Goal: Complete application form: Complete application form

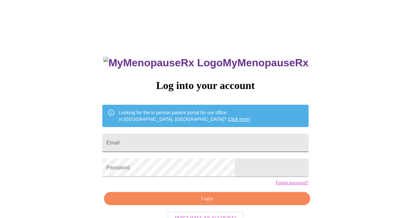
click at [253, 140] on input "Email" at bounding box center [205, 142] width 206 height 18
type input "mariaandbrian1989@gmail.com"
click at [276, 185] on link "Forgot password?" at bounding box center [292, 182] width 33 height 5
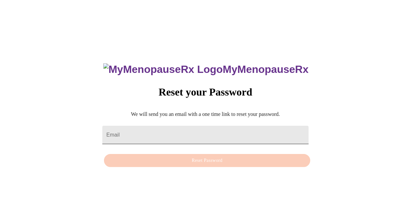
click at [266, 130] on input "Email" at bounding box center [205, 135] width 206 height 18
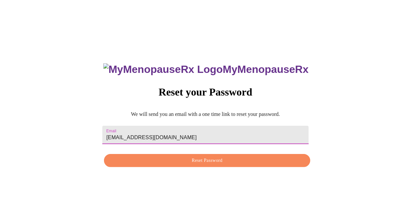
type input "[EMAIL_ADDRESS][DOMAIN_NAME]"
click at [224, 166] on button "Reset Password" at bounding box center [207, 160] width 206 height 13
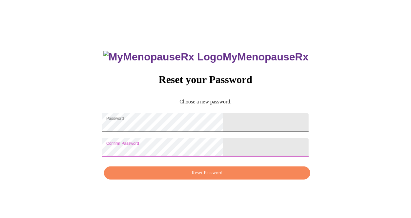
click at [220, 172] on button "Reset Password" at bounding box center [207, 172] width 206 height 13
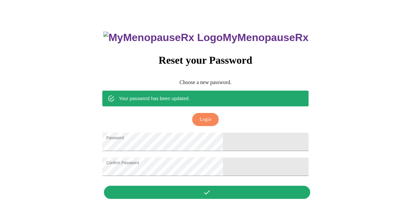
click at [205, 115] on span "Login" at bounding box center [205, 119] width 11 height 8
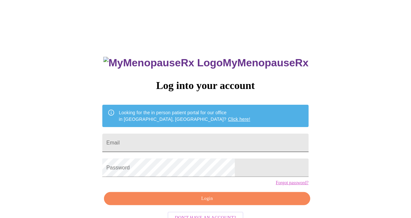
click at [245, 142] on input "Email" at bounding box center [205, 142] width 206 height 18
type input "[EMAIL_ADDRESS][DOMAIN_NAME]"
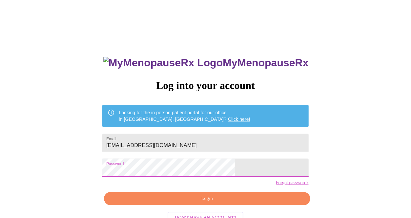
click at [223, 203] on span "Login" at bounding box center [206, 198] width 191 height 8
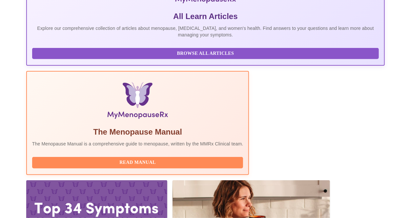
scroll to position [149, 0]
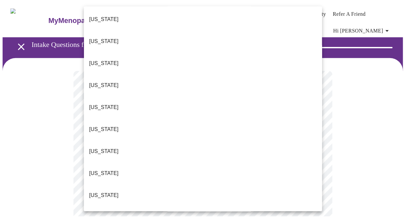
scroll to position [47, 0]
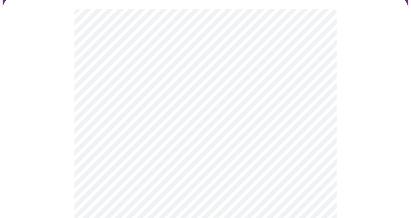
scroll to position [65, 0]
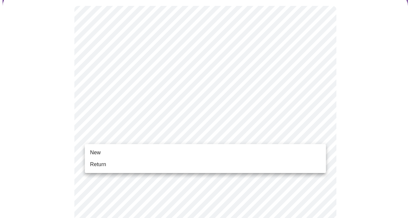
click at [98, 155] on span "New" at bounding box center [95, 152] width 10 height 8
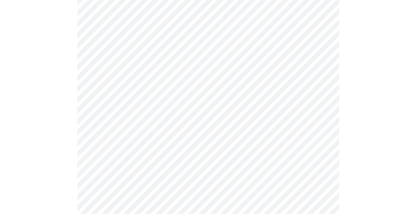
scroll to position [374, 0]
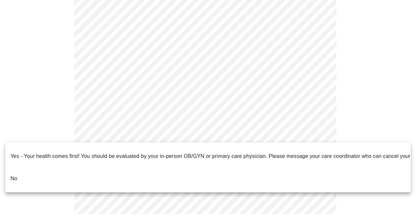
click at [14, 174] on p "No" at bounding box center [13, 178] width 7 height 8
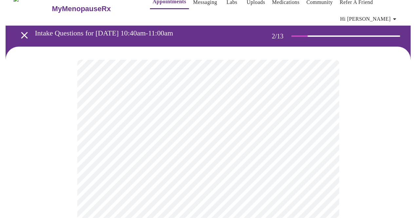
scroll to position [13, 0]
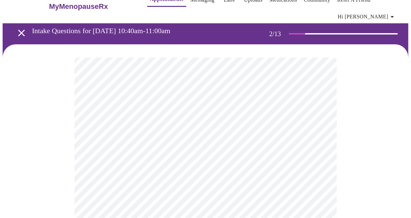
click at [316, 128] on body "MyMenopauseRx Appointments Messaging Labs Uploads Medications Community Refer a…" at bounding box center [205, 191] width 405 height 403
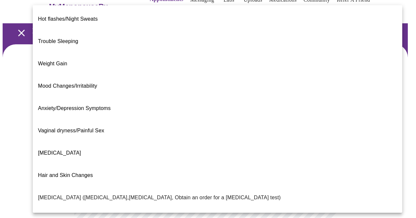
click at [47, 38] on span "Trouble Sleeping" at bounding box center [58, 41] width 40 height 6
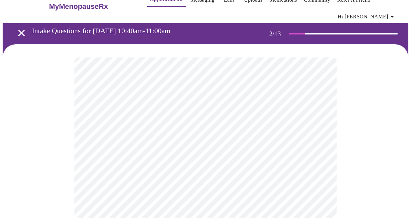
click at [322, 134] on body "MyMenopauseRx Appointments Messaging Labs Uploads Medications Community Refer a…" at bounding box center [205, 189] width 405 height 399
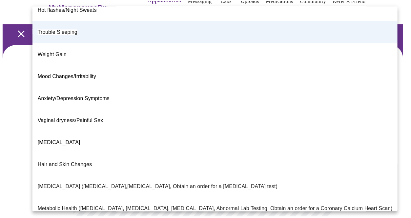
scroll to position [0, 0]
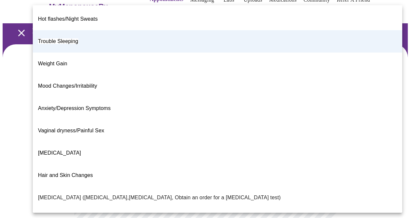
click at [17, 112] on div at bounding box center [208, 109] width 416 height 218
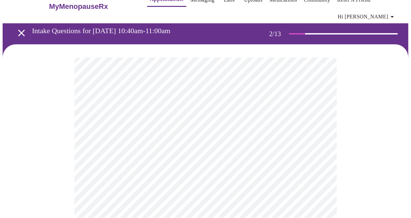
click at [321, 133] on body "MyMenopauseRx Appointments Messaging Labs Uploads Medications Community Refer a…" at bounding box center [205, 189] width 405 height 399
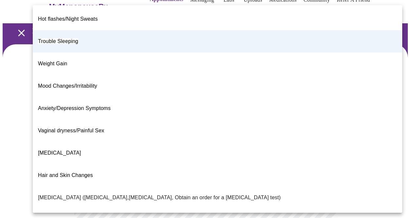
click at [49, 150] on span "[MEDICAL_DATA]" at bounding box center [59, 153] width 43 height 6
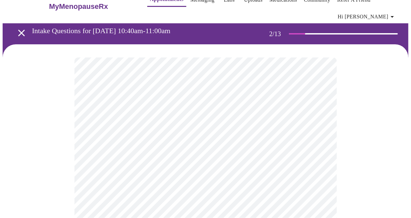
click at [365, 160] on div at bounding box center [205, 216] width 405 height 344
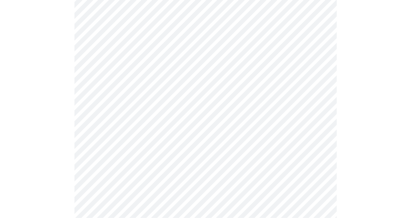
scroll to position [101, 0]
click at [318, 111] on body "MyMenopauseRx Appointments Messaging Labs Uploads Medications Community Refer a…" at bounding box center [205, 101] width 405 height 399
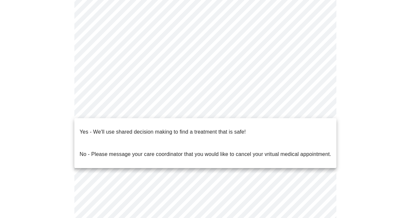
click at [239, 129] on p "Yes - We'll use shared decision making to find a treatment that is safe!" at bounding box center [163, 132] width 166 height 8
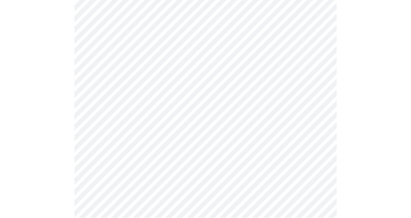
scroll to position [143, 0]
click at [38, 91] on div at bounding box center [205, 84] width 405 height 340
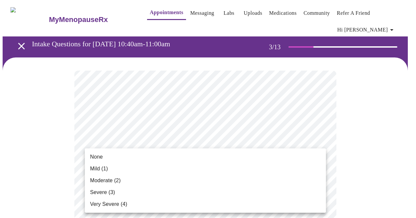
click at [116, 182] on span "Moderate (2)" at bounding box center [105, 180] width 30 height 8
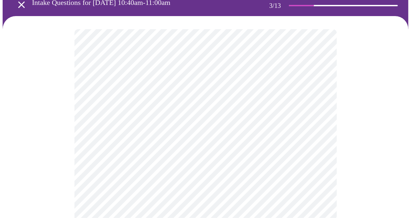
scroll to position [42, 0]
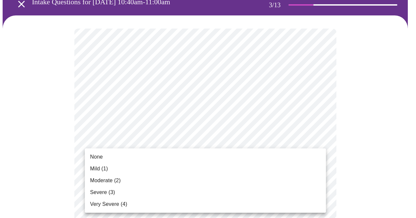
click at [102, 159] on span "None" at bounding box center [96, 157] width 13 height 8
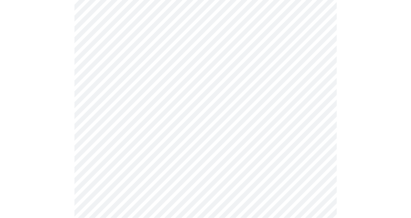
scroll to position [144, 0]
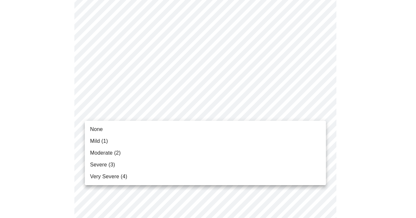
click at [106, 171] on li "Very Severe (4)" at bounding box center [205, 176] width 241 height 12
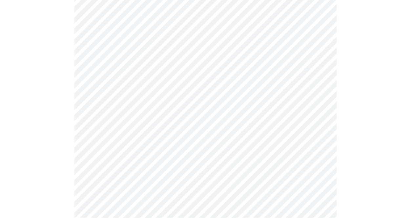
scroll to position [187, 0]
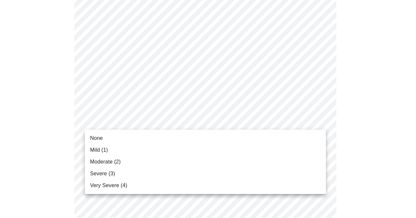
click at [101, 138] on span "None" at bounding box center [96, 138] width 13 height 8
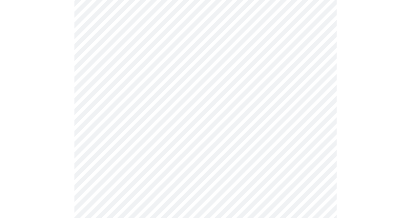
scroll to position [246, 0]
click at [320, 107] on body "MyMenopauseRx Appointments Messaging Labs Uploads Medications Community Refer a…" at bounding box center [205, 178] width 405 height 844
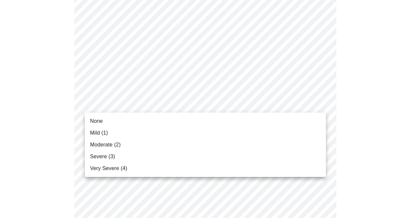
click at [118, 147] on span "Moderate (2)" at bounding box center [105, 145] width 30 height 8
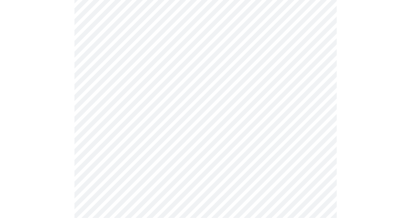
click at [316, 107] on body "MyMenopauseRx Appointments Messaging Labs Uploads Medications Community Refer a…" at bounding box center [205, 173] width 405 height 835
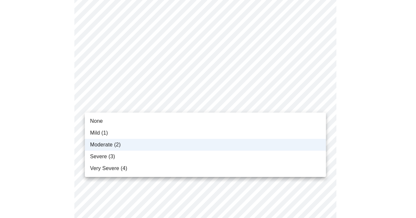
click at [105, 135] on span "Mild (1)" at bounding box center [99, 133] width 18 height 8
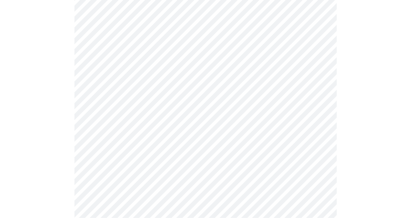
scroll to position [292, 0]
click at [314, 103] on body "MyMenopauseRx Appointments Messaging Labs Uploads Medications Community Refer a…" at bounding box center [205, 127] width 405 height 835
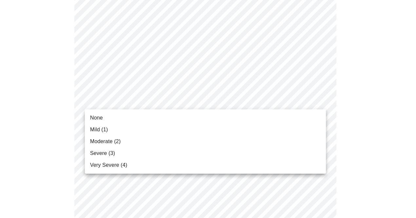
click at [120, 145] on span "Moderate (2)" at bounding box center [105, 141] width 30 height 8
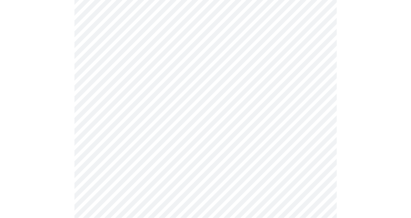
scroll to position [333, 0]
click at [316, 113] on body "MyMenopauseRx Appointments Messaging Labs Uploads Medications Community Refer a…" at bounding box center [205, 83] width 405 height 826
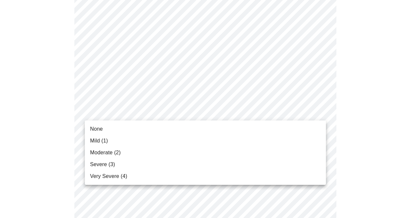
click at [119, 153] on span "Moderate (2)" at bounding box center [105, 152] width 30 height 8
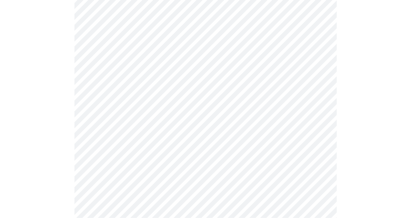
scroll to position [383, 0]
click at [321, 115] on body "MyMenopauseRx Appointments Messaging Labs Uploads Medications Community Refer a…" at bounding box center [205, 28] width 405 height 817
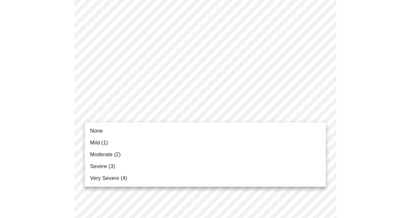
click at [110, 168] on span "Severe (3)" at bounding box center [102, 166] width 25 height 8
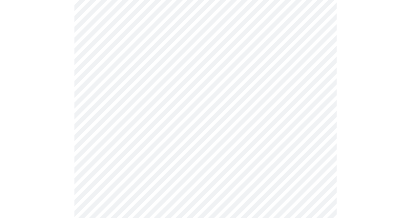
scroll to position [448, 0]
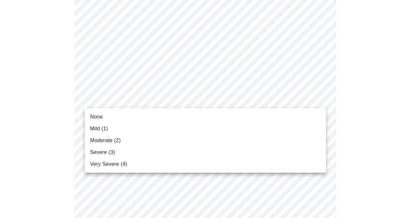
click at [103, 116] on li "None" at bounding box center [205, 117] width 241 height 12
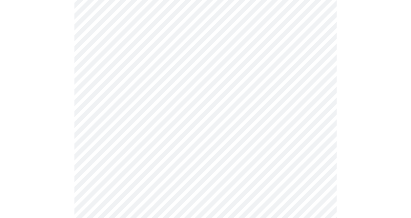
scroll to position [513, 0]
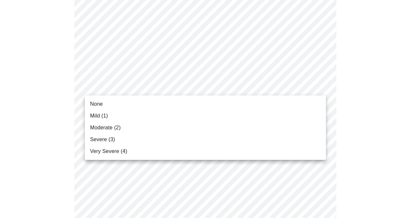
click at [116, 140] on li "Severe (3)" at bounding box center [205, 139] width 241 height 12
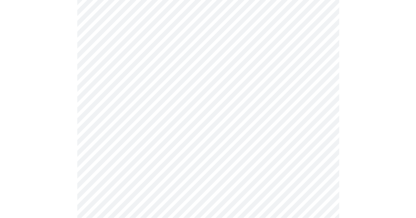
scroll to position [555, 0]
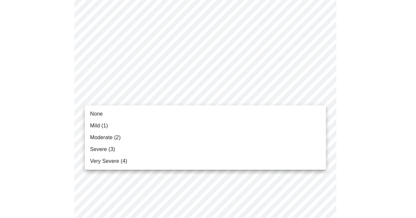
click at [108, 151] on span "Severe (3)" at bounding box center [102, 149] width 25 height 8
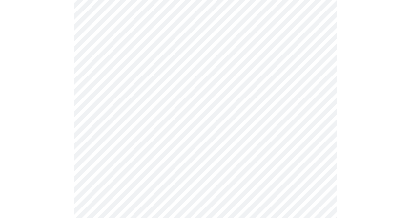
scroll to position [232, 0]
click at [321, 152] on body "MyMenopauseRx Appointments Messaging Labs Uploads Medications Community Refer a…" at bounding box center [205, 85] width 405 height 629
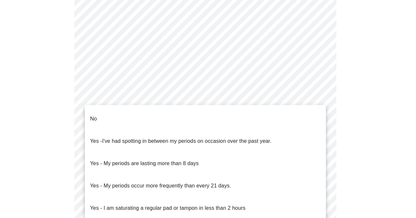
click at [101, 119] on li "No" at bounding box center [205, 119] width 241 height 22
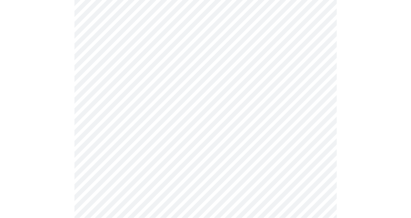
scroll to position [290, 0]
click at [315, 141] on body "MyMenopauseRx Appointments Messaging Labs Uploads Medications Community Refer a…" at bounding box center [205, 24] width 405 height 625
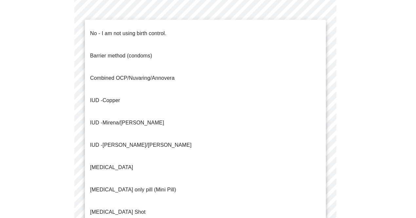
click at [146, 33] on span "No - I am not using birth control." at bounding box center [128, 33] width 76 height 18
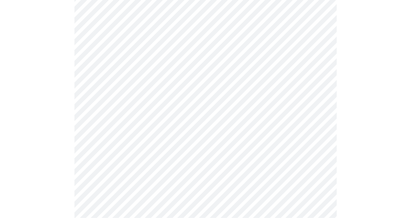
scroll to position [335, 0]
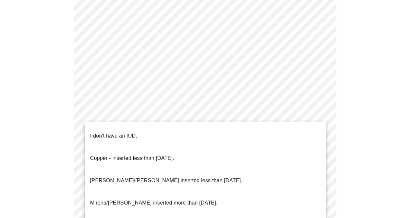
click at [127, 132] on p "I don't have an IUD." at bounding box center [113, 136] width 47 height 8
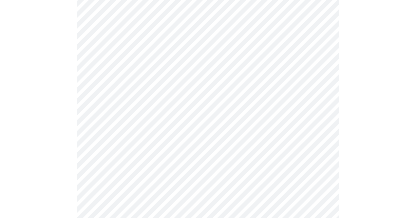
scroll to position [393, 0]
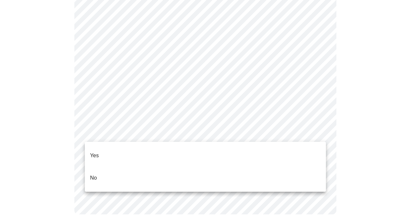
click at [118, 150] on li "Yes" at bounding box center [205, 155] width 241 height 22
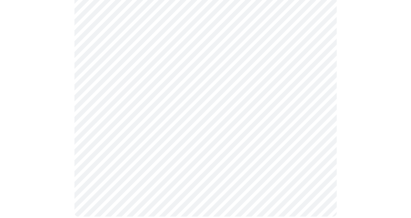
scroll to position [0, 0]
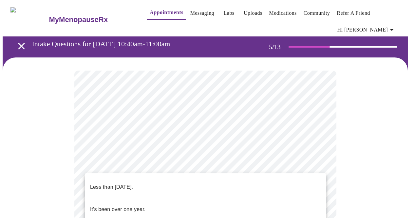
click at [141, 205] on p "It's been over one year." at bounding box center [117, 209] width 55 height 8
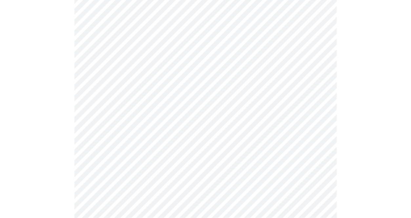
scroll to position [116, 0]
click at [318, 121] on body "MyMenopauseRx Appointments Messaging Labs Uploads Medications Community Refer a…" at bounding box center [205, 154] width 405 height 536
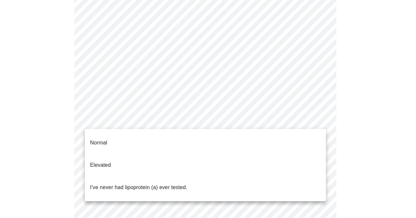
click at [292, 179] on li "I've never had lipoprotein (a) ever tested." at bounding box center [205, 187] width 241 height 22
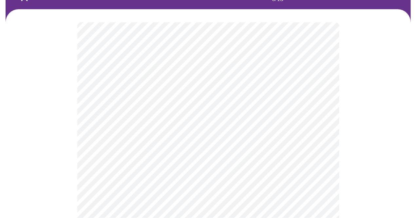
scroll to position [52, 0]
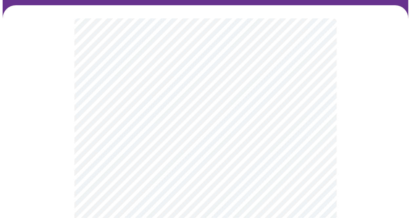
click at [303, 149] on body "MyMenopauseRx Appointments Messaging Labs Uploads Medications Community Refer a…" at bounding box center [205, 130] width 405 height 359
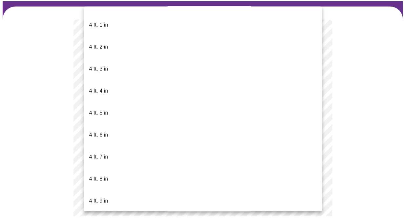
scroll to position [286, 0]
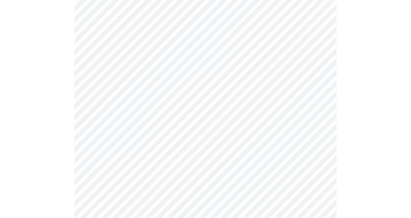
scroll to position [1677, 0]
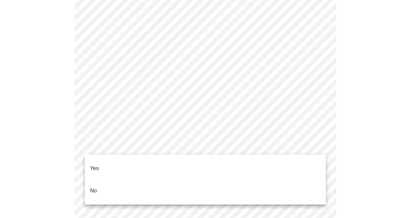
click at [300, 185] on li "No" at bounding box center [205, 190] width 241 height 22
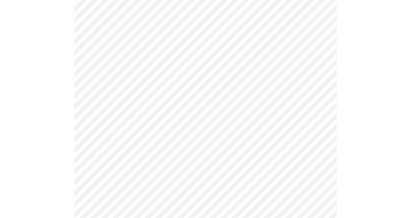
scroll to position [411, 0]
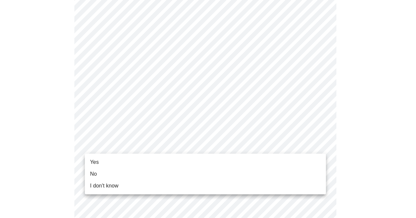
click at [96, 161] on span "Yes" at bounding box center [94, 162] width 9 height 8
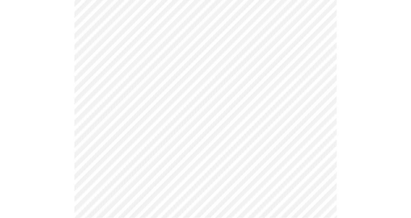
scroll to position [83, 0]
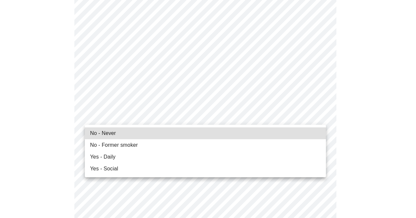
click at [294, 175] on ul "No - Never No - Former smoker Yes - Daily Yes - Social" at bounding box center [205, 151] width 241 height 52
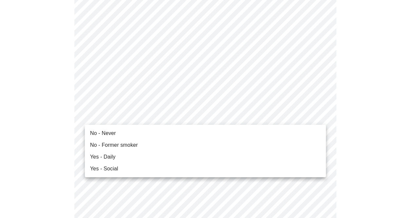
click at [115, 171] on span "Yes - Social" at bounding box center [104, 169] width 28 height 8
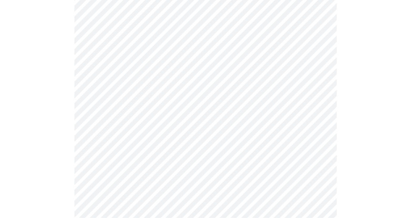
scroll to position [533, 0]
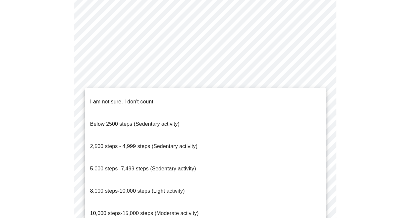
click at [175, 188] on span "8,000 steps-10,000 steps (Light activity)" at bounding box center [137, 191] width 95 height 6
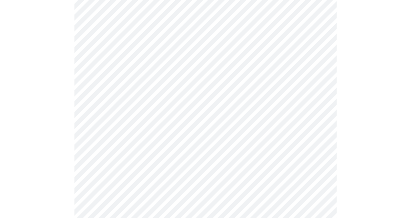
scroll to position [589, 0]
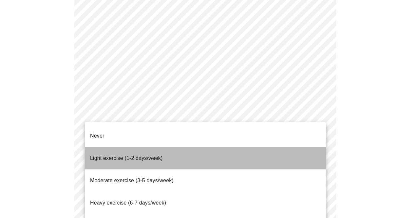
click at [294, 153] on li "Light exercise (1-2 days/week)" at bounding box center [205, 158] width 241 height 22
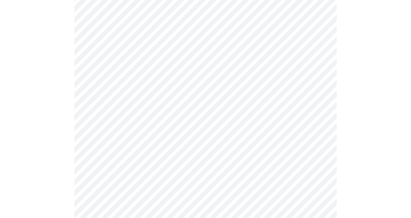
scroll to position [627, 0]
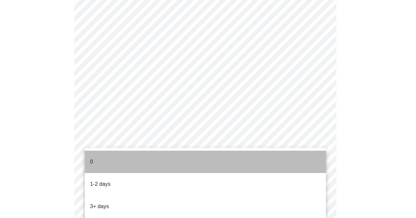
click at [295, 161] on li "0" at bounding box center [205, 161] width 241 height 22
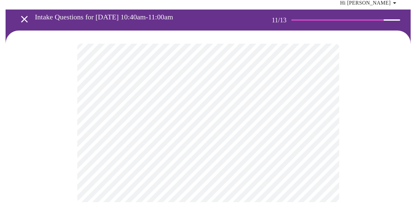
scroll to position [0, 0]
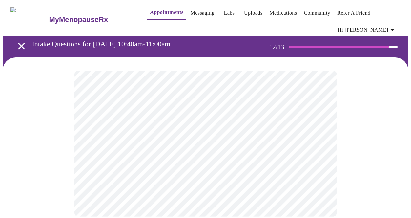
click at [315, 151] on body "MyMenopauseRx Appointments Messaging Labs Uploads Medications Community Refer a…" at bounding box center [205, 116] width 405 height 227
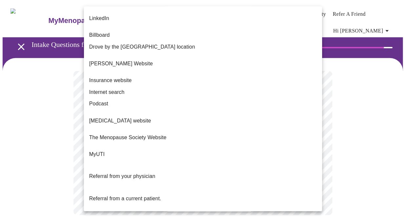
scroll to position [60, 0]
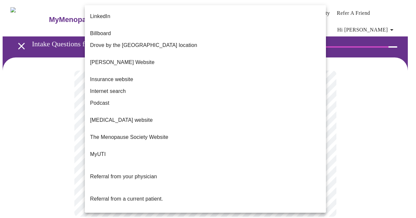
click at [158, 189] on span "Referral from a current patient." at bounding box center [126, 198] width 73 height 18
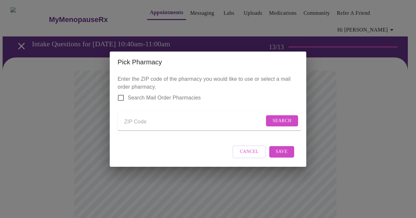
click at [203, 122] on input "Send a message to your care team" at bounding box center [194, 122] width 140 height 10
type input "6"
click at [80, 189] on div "Pick Pharmacy Enter the ZIP code of the pharmacy you would like to use or selec…" at bounding box center [208, 109] width 416 height 218
click at [204, 121] on input "6" at bounding box center [194, 122] width 140 height 10
type input "60175"
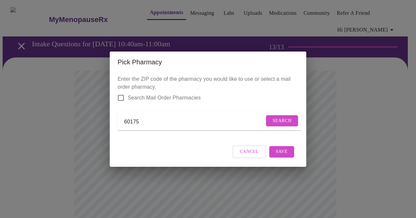
click at [283, 123] on button "Search" at bounding box center [282, 120] width 32 height 11
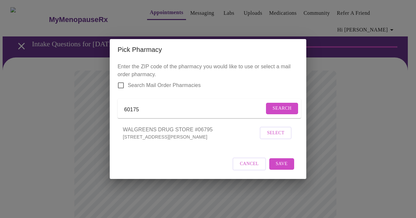
click at [280, 137] on span "Select" at bounding box center [275, 133] width 17 height 8
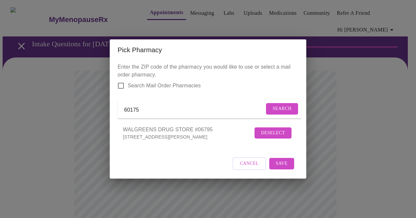
click at [288, 169] on button "Save" at bounding box center [281, 163] width 25 height 11
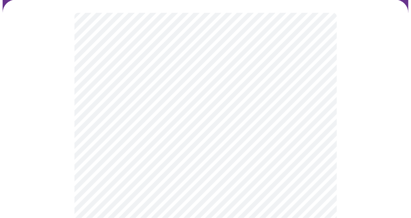
scroll to position [58, 0]
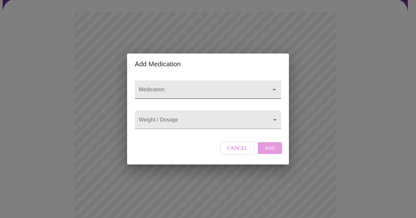
click at [269, 85] on div at bounding box center [269, 89] width 17 height 9
click at [248, 87] on input "Medication" at bounding box center [199, 93] width 122 height 12
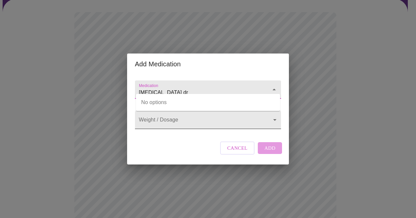
type input "[MEDICAL_DATA] dr"
click at [236, 122] on body "MyMenopauseRx Appointments Messaging Labs Uploads Medications Community Refer a…" at bounding box center [208, 195] width 411 height 502
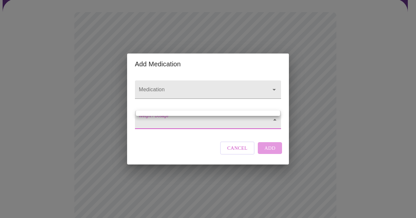
click at [227, 125] on div at bounding box center [208, 109] width 416 height 218
click at [210, 121] on body "MyMenopauseRx Appointments Messaging Labs Uploads Medications Community Refer a…" at bounding box center [208, 195] width 411 height 502
click at [270, 120] on div at bounding box center [208, 109] width 416 height 218
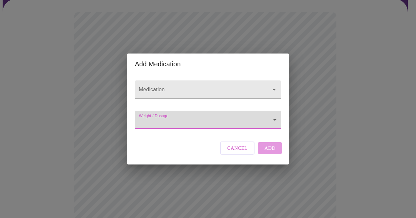
click at [272, 87] on icon "Open" at bounding box center [274, 90] width 8 height 8
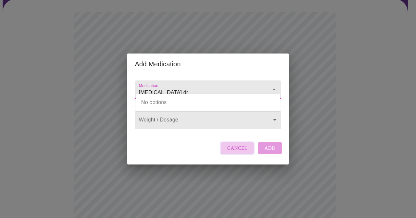
type input "[MEDICAL_DATA] dr"
click at [243, 152] on span "Cancel" at bounding box center [237, 148] width 20 height 9
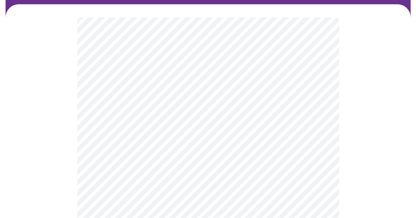
scroll to position [50, 0]
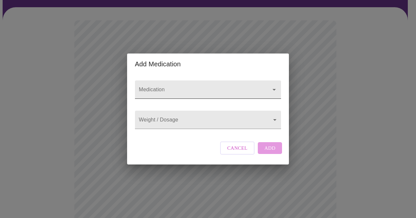
click at [270, 86] on icon "Open" at bounding box center [274, 90] width 8 height 8
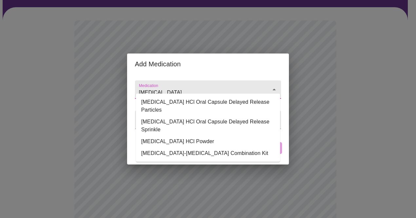
click at [254, 100] on li "[MEDICAL_DATA] HCl Oral Capsule Delayed Release Particles" at bounding box center [208, 106] width 144 height 20
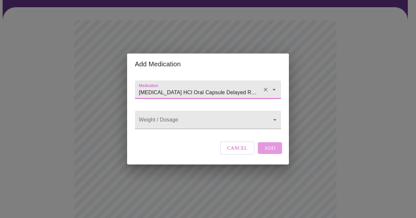
type input "[MEDICAL_DATA] HCl Oral Capsule Delayed Release Particles"
click at [272, 122] on body "MyMenopauseRx Appointments Messaging Labs Uploads Medications Community Refer a…" at bounding box center [208, 203] width 411 height 502
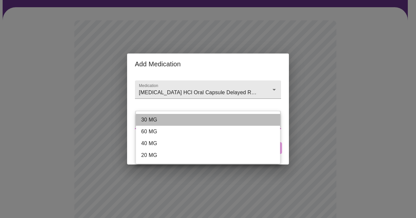
click at [163, 120] on li "30 MG" at bounding box center [208, 120] width 144 height 12
type input "30 MG"
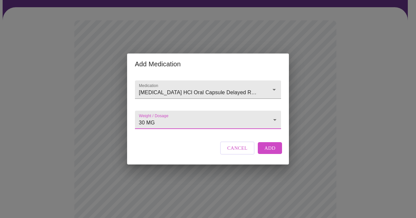
click at [270, 152] on span "Add" at bounding box center [270, 148] width 11 height 9
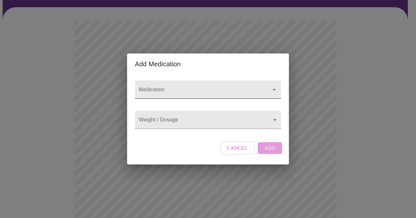
click at [203, 87] on input "Medication" at bounding box center [199, 93] width 122 height 12
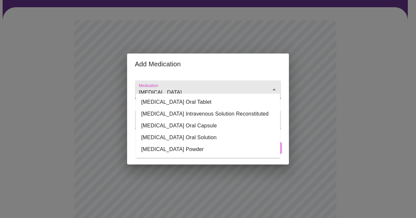
click at [204, 104] on li "[MEDICAL_DATA] Oral Tablet" at bounding box center [208, 102] width 144 height 12
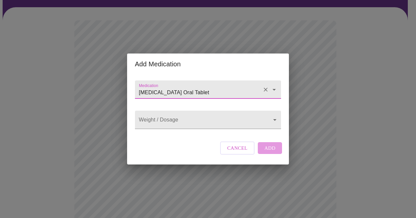
type input "[MEDICAL_DATA] Oral Tablet"
click at [207, 118] on body "MyMenopauseRx Appointments Messaging Labs Uploads Medications Community Refer a…" at bounding box center [208, 210] width 411 height 517
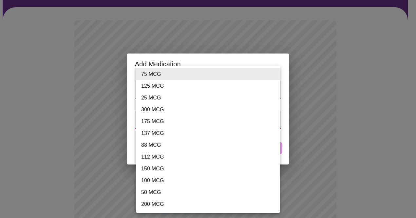
click at [153, 145] on li "88 MCG" at bounding box center [208, 145] width 144 height 12
type input "88 MCG"
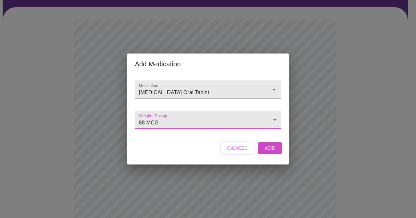
click at [270, 152] on span "Add" at bounding box center [270, 148] width 11 height 9
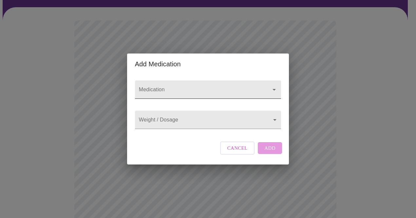
click at [215, 87] on input "Medication" at bounding box center [199, 93] width 122 height 12
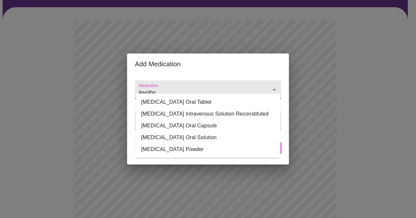
click at [214, 103] on li "[MEDICAL_DATA] Oral Tablet" at bounding box center [208, 102] width 144 height 12
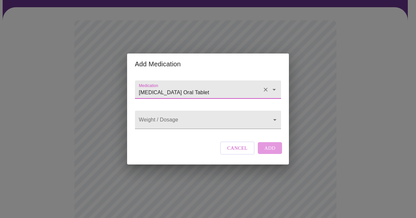
type input "[MEDICAL_DATA] Oral Tablet"
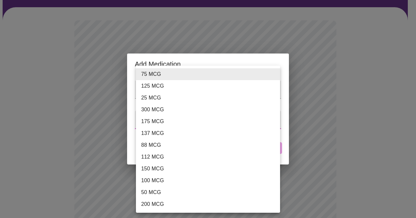
click at [163, 181] on li "100 MCG" at bounding box center [208, 180] width 144 height 12
type input "100 MCG"
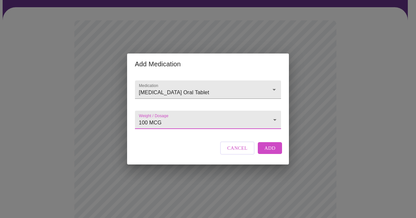
click at [272, 152] on span "Add" at bounding box center [270, 148] width 11 height 9
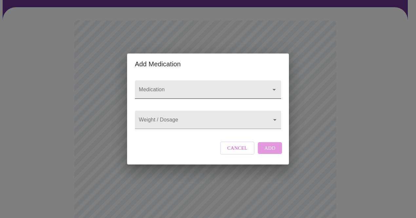
click at [230, 87] on input "Medication" at bounding box center [199, 93] width 122 height 12
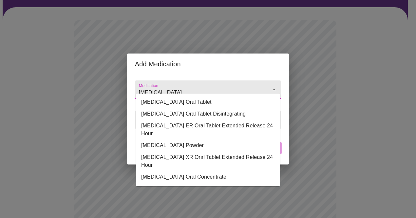
click at [209, 103] on li "[MEDICAL_DATA] Oral Tablet" at bounding box center [208, 102] width 144 height 12
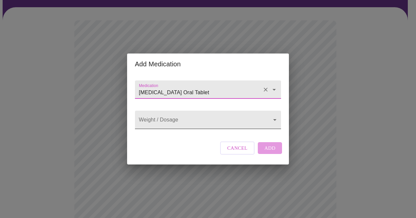
type input "[MEDICAL_DATA] Oral Tablet"
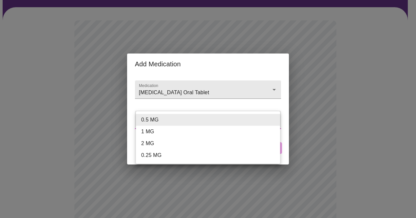
click at [194, 121] on li "0.5 MG" at bounding box center [208, 120] width 144 height 12
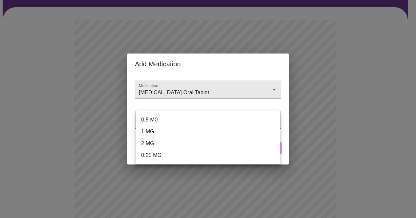
type input "0.5 MG"
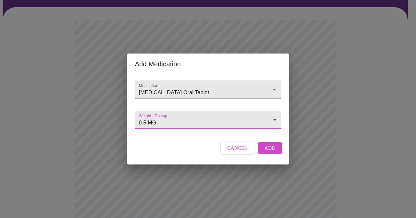
click at [273, 152] on span "Add" at bounding box center [270, 148] width 11 height 9
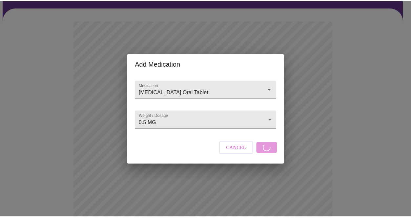
scroll to position [167, 0]
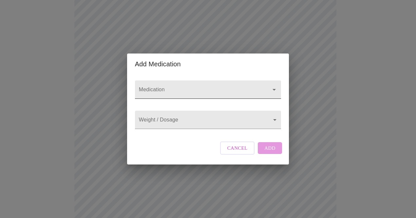
click at [183, 87] on input "Medication" at bounding box center [199, 93] width 122 height 12
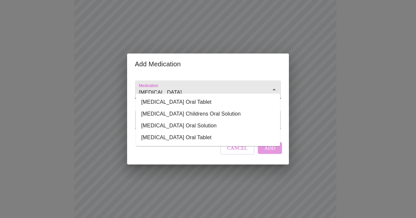
click at [209, 101] on li "[MEDICAL_DATA] Oral Tablet" at bounding box center [208, 102] width 144 height 12
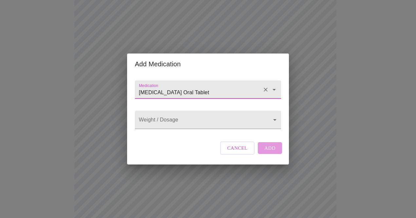
type input "[MEDICAL_DATA] Oral Tablet"
click at [247, 119] on body "MyMenopauseRx Appointments Messaging Labs Uploads Medications Community Refer a…" at bounding box center [208, 129] width 411 height 589
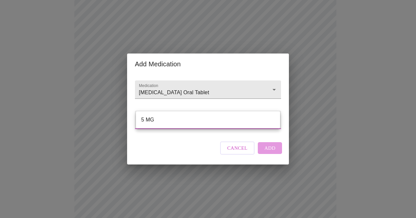
click at [236, 122] on li "5 MG" at bounding box center [208, 120] width 144 height 12
type input "5 MG"
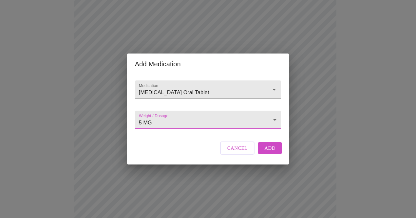
click at [273, 152] on span "Add" at bounding box center [270, 148] width 11 height 9
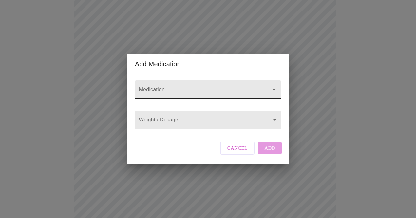
click at [243, 87] on input "Medication" at bounding box center [199, 93] width 122 height 12
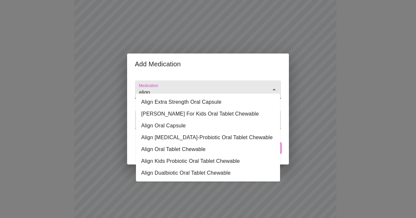
click at [178, 126] on li "Align Oral Capsule" at bounding box center [208, 126] width 144 height 12
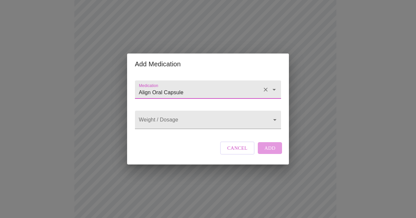
type input "Align Oral Capsule"
click at [215, 120] on body "MyMenopauseRx Appointments Messaging Labs Uploads Medications Community Refer a…" at bounding box center [208, 142] width 411 height 614
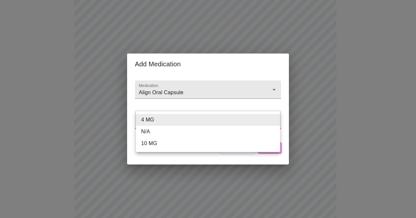
click at [149, 133] on li "N/A" at bounding box center [208, 132] width 144 height 12
type input "N/A"
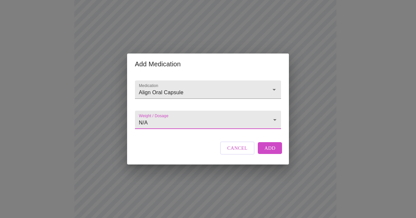
click at [277, 154] on button "Add" at bounding box center [270, 148] width 24 height 12
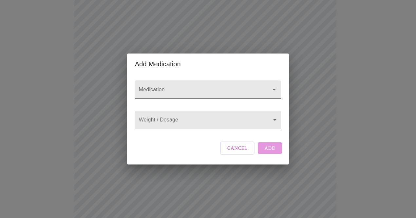
click at [203, 87] on input "Medication" at bounding box center [199, 93] width 122 height 12
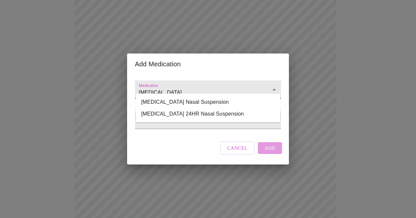
click at [212, 117] on li "[MEDICAL_DATA] 24HR Nasal Suspension" at bounding box center [208, 114] width 144 height 12
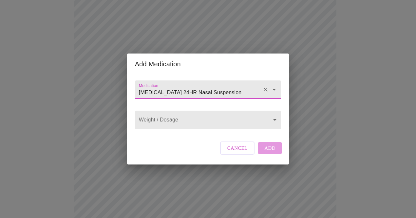
type input "[MEDICAL_DATA] 24HR Nasal Suspension"
click at [247, 120] on body "MyMenopauseRx Appointments Messaging Labs Uploads Medications Community Refer a…" at bounding box center [208, 154] width 411 height 638
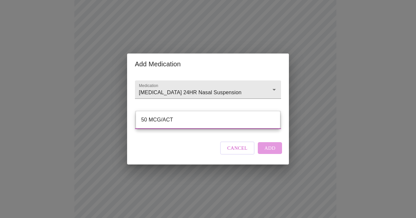
click at [226, 120] on li "50 MCG/ACT" at bounding box center [208, 120] width 144 height 12
type input "50 MCG/ACT"
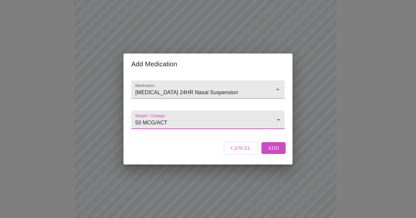
click at [279, 154] on button "Add" at bounding box center [274, 148] width 24 height 12
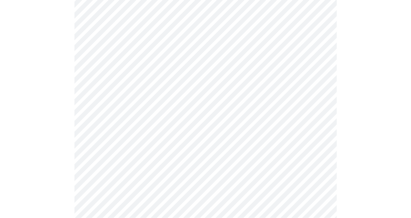
scroll to position [350, 0]
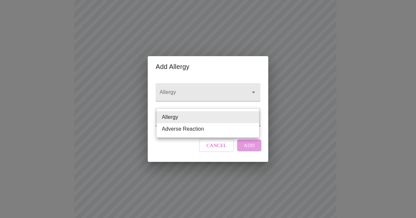
click at [250, 90] on div at bounding box center [208, 109] width 416 height 218
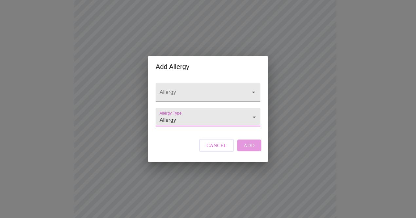
click at [238, 91] on input "Allergy" at bounding box center [198, 95] width 81 height 12
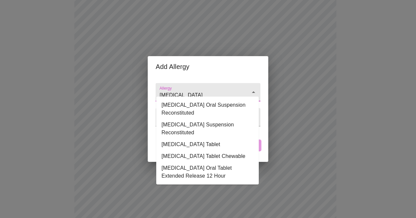
click at [218, 122] on li "[MEDICAL_DATA] Suspension Reconstituted" at bounding box center [207, 129] width 103 height 20
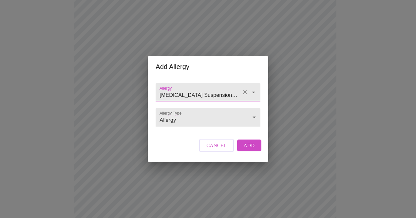
type input "[MEDICAL_DATA] Suspension Reconstituted"
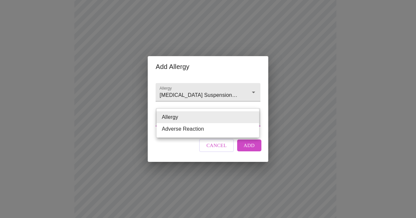
click at [219, 132] on li "Adverse Reaction" at bounding box center [208, 129] width 103 height 12
type input "Adverse Reaction"
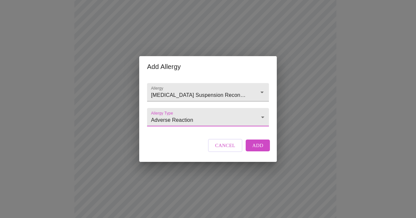
click at [259, 149] on span "Add" at bounding box center [257, 145] width 11 height 9
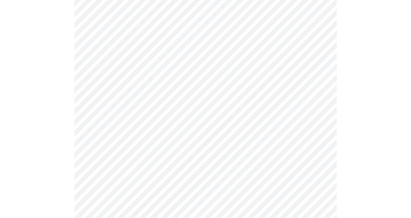
scroll to position [250, 0]
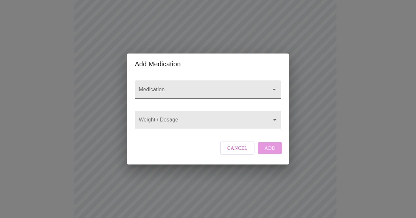
click at [220, 87] on input "Medication" at bounding box center [199, 93] width 122 height 12
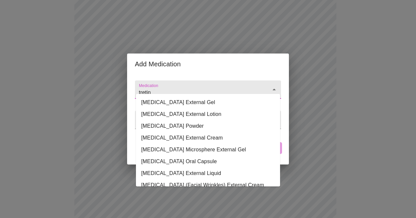
click at [193, 140] on li "[MEDICAL_DATA] External Cream" at bounding box center [208, 138] width 144 height 12
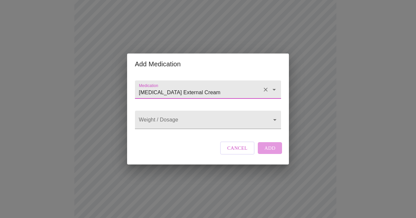
type input "[MEDICAL_DATA] External Cream"
click at [251, 121] on body "MyMenopauseRx Appointments Messaging Labs Uploads Medications Community Refer a…" at bounding box center [208, 77] width 411 height 649
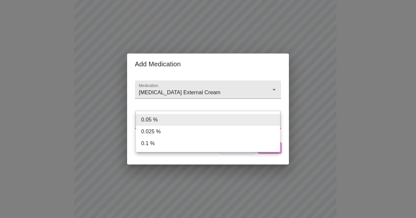
click at [172, 125] on li "0.05 %" at bounding box center [208, 120] width 144 height 12
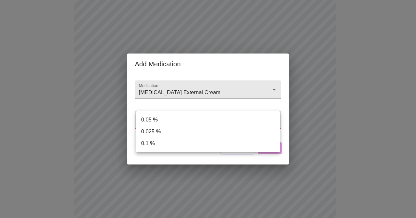
type input "0.05 %"
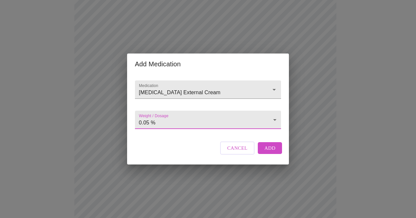
click at [274, 152] on span "Add" at bounding box center [270, 148] width 11 height 9
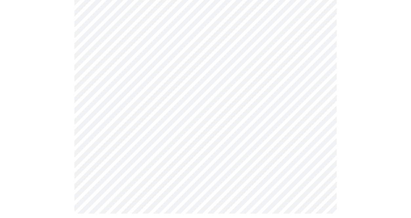
scroll to position [456, 0]
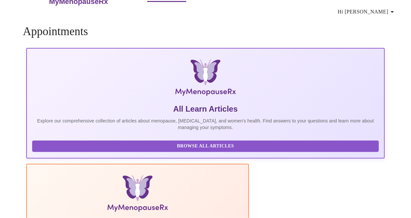
scroll to position [15, 0]
